Goal: Navigation & Orientation: Find specific page/section

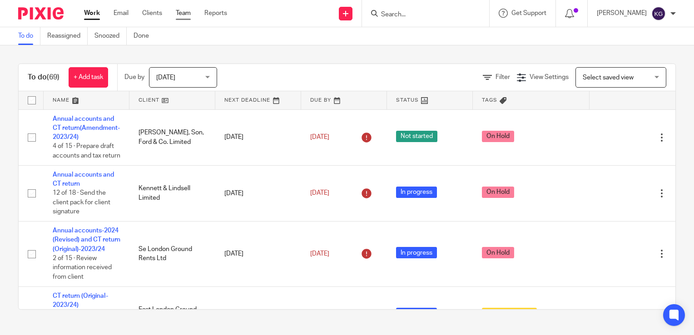
click at [186, 18] on link "Team" at bounding box center [183, 13] width 15 height 9
click at [675, 118] on div "To do (69) + Add task Due by Today Today Today Tomorrow This week Next week Thi…" at bounding box center [347, 186] width 694 height 283
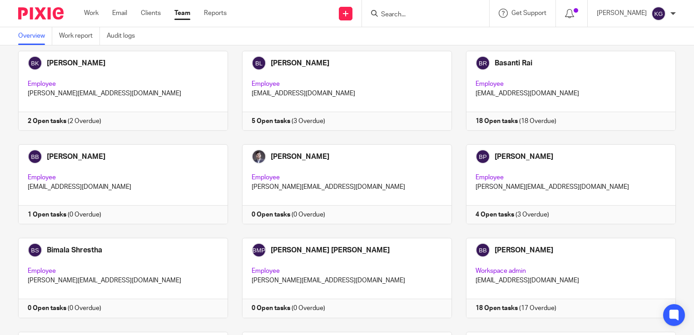
scroll to position [609, 0]
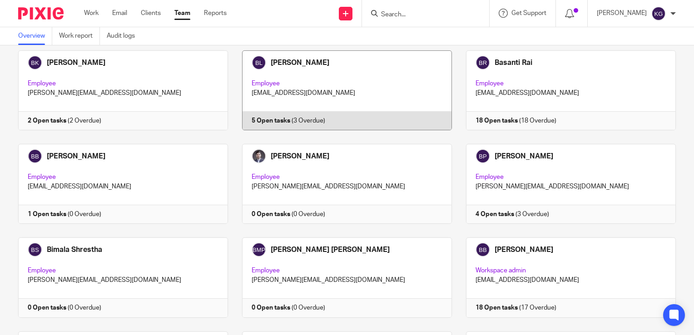
click at [292, 66] on link at bounding box center [340, 90] width 224 height 80
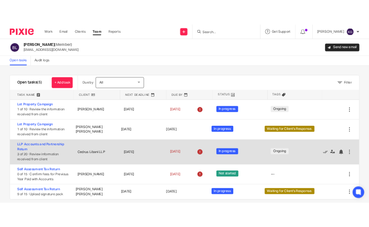
scroll to position [12, 0]
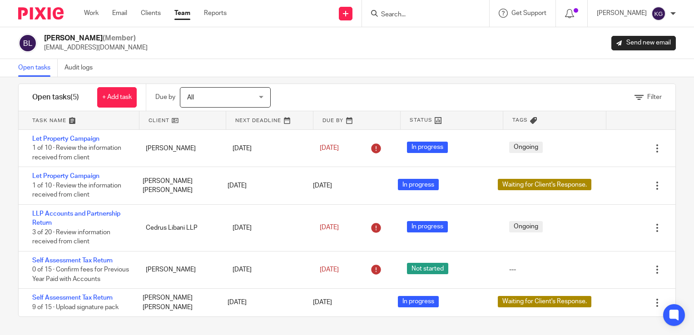
click at [438, 103] on div "Filter" at bounding box center [484, 97] width 382 height 27
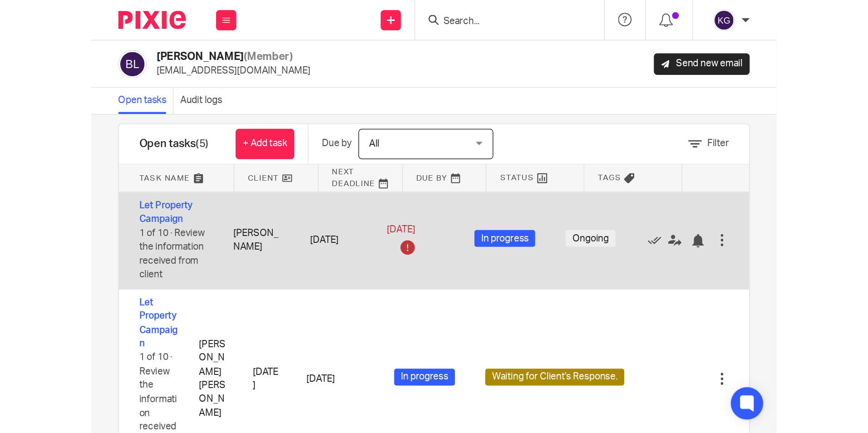
scroll to position [0, 0]
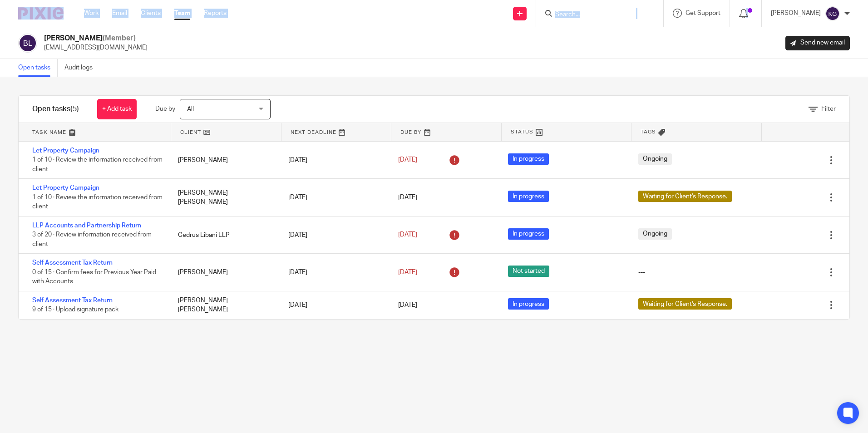
click at [0, 5] on html "Work Email Clients Team Reports Work Email Clients Team Reports Settings Send n…" at bounding box center [434, 216] width 868 height 433
click at [133, 335] on div "Filter tasks Only show tasks matching all of these conditions 1 Client name Is …" at bounding box center [434, 255] width 868 height 356
click at [581, 14] on input "Search" at bounding box center [596, 15] width 82 height 8
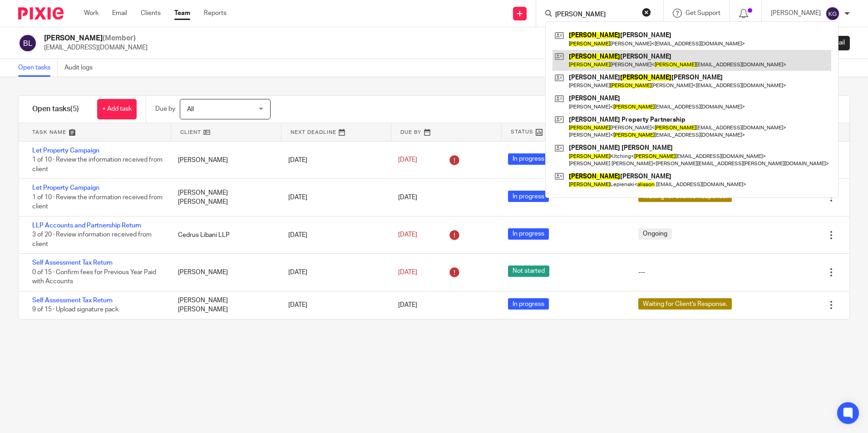
type input "alison"
click at [624, 63] on link at bounding box center [692, 60] width 279 height 21
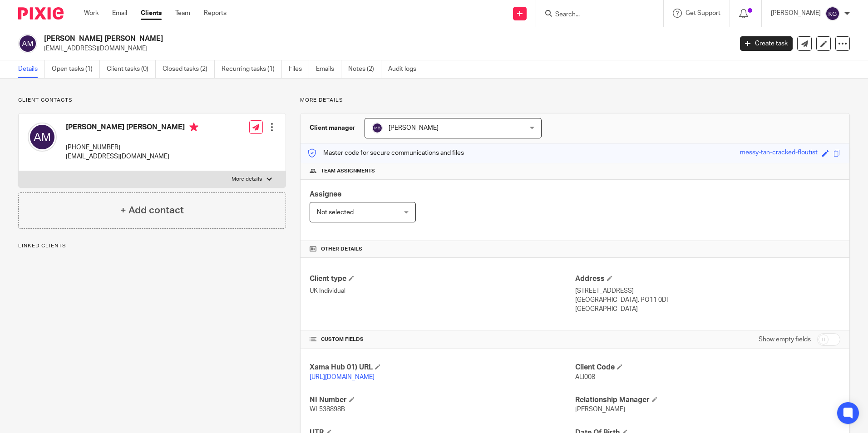
click at [86, 67] on link "Open tasks (1)" at bounding box center [76, 69] width 48 height 18
